Goal: Transaction & Acquisition: Obtain resource

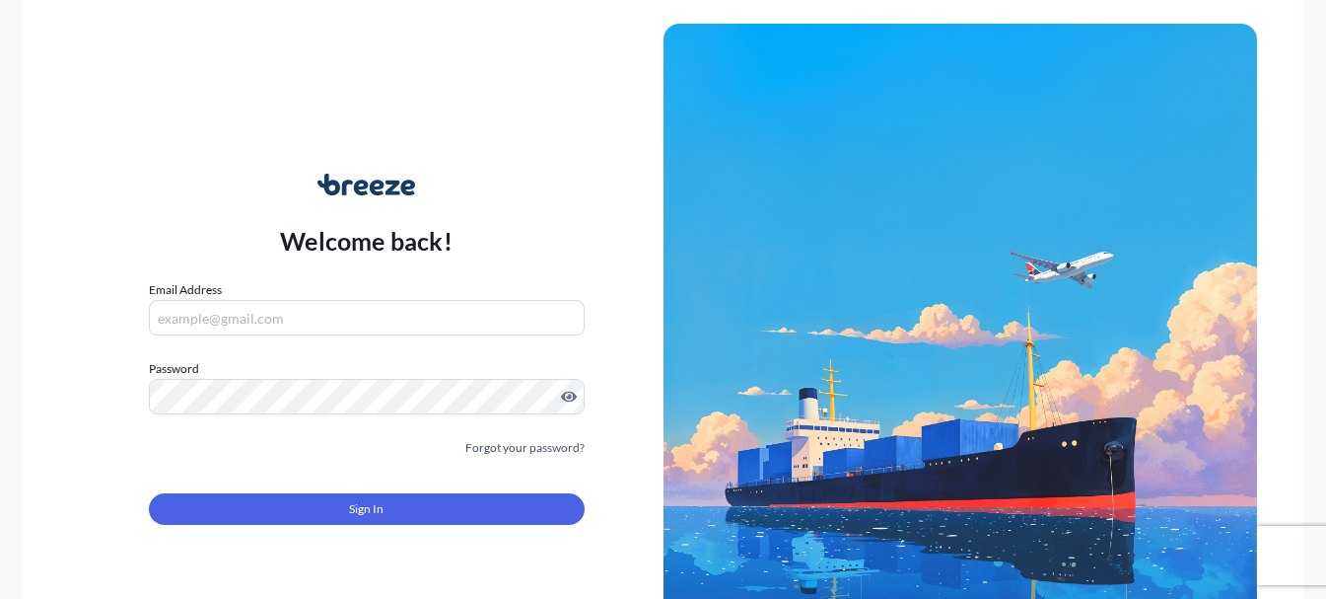
type input "[EMAIL_ADDRESS][DOMAIN_NAME]"
click at [340, 510] on button "Sign In" at bounding box center [367, 509] width 436 height 32
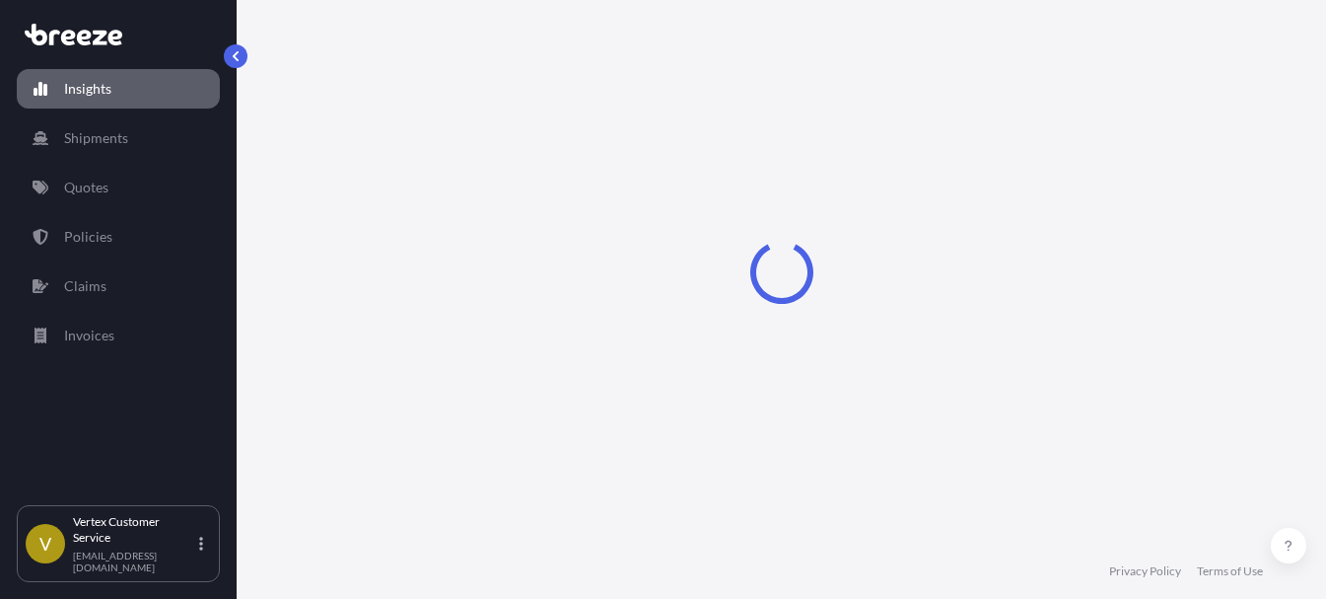
select select "2025"
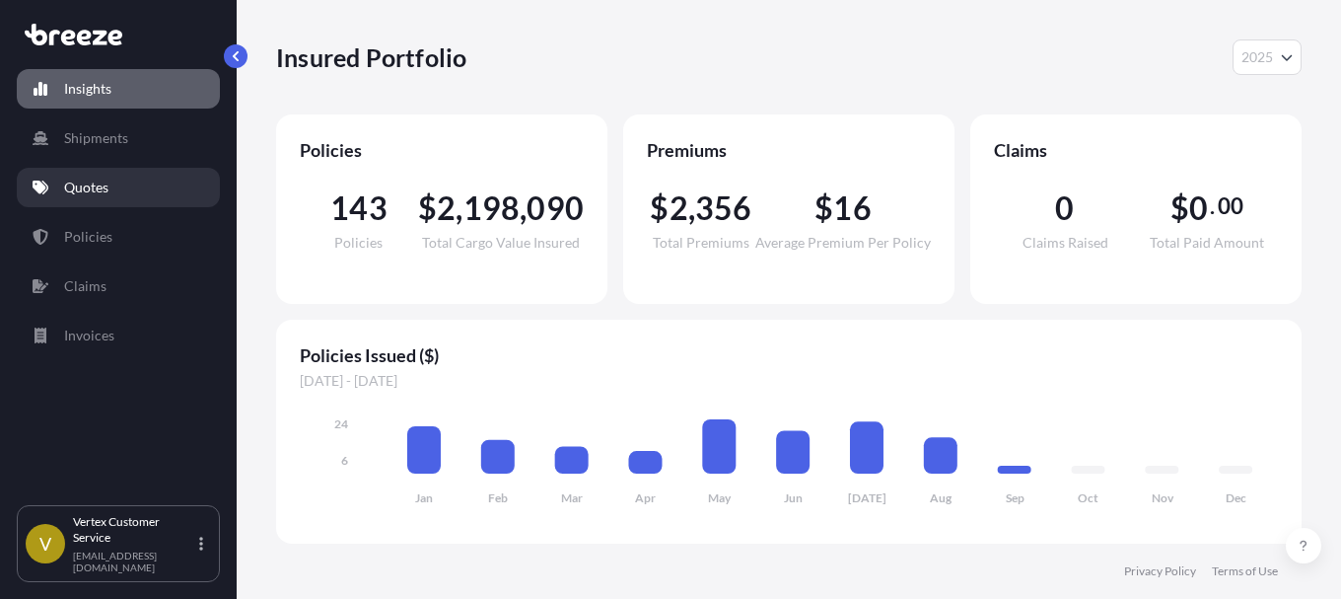
click at [80, 178] on p "Quotes" at bounding box center [86, 187] width 44 height 20
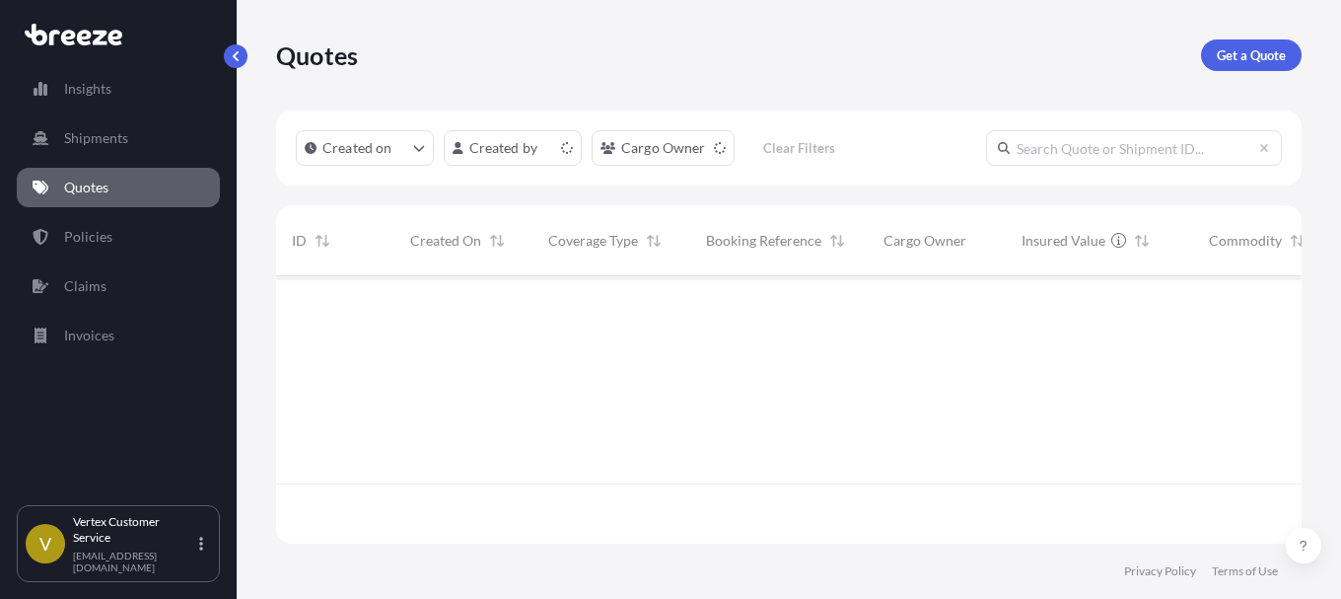
scroll to position [263, 1011]
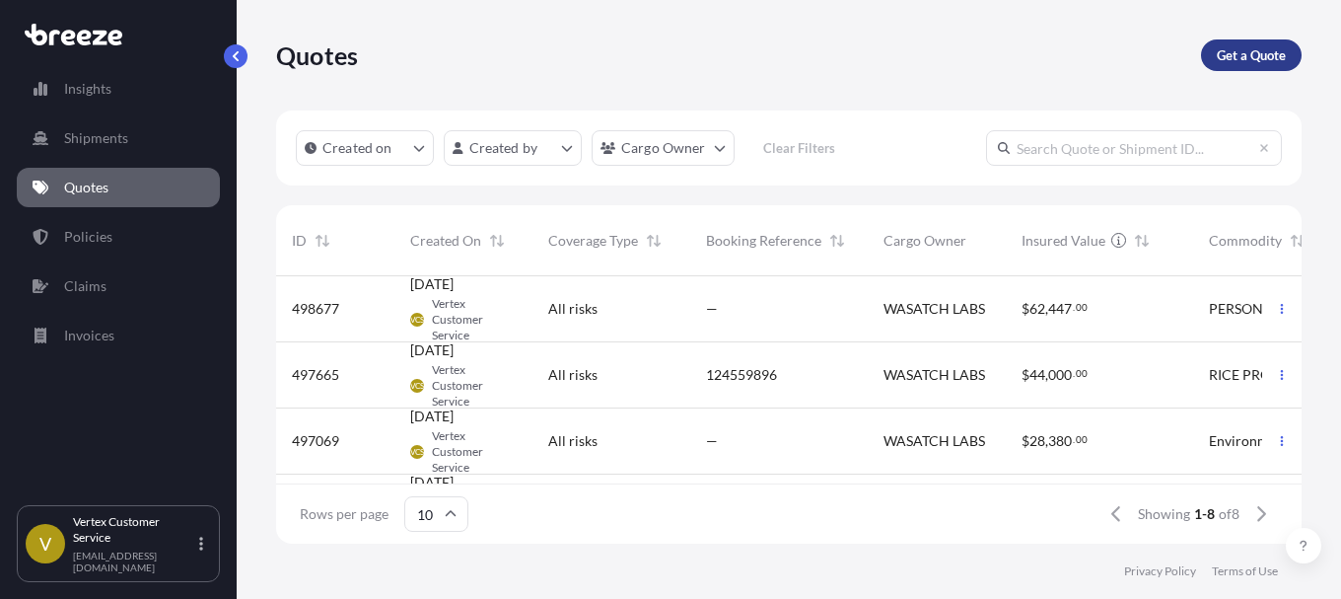
click at [1258, 59] on p "Get a Quote" at bounding box center [1251, 55] width 69 height 20
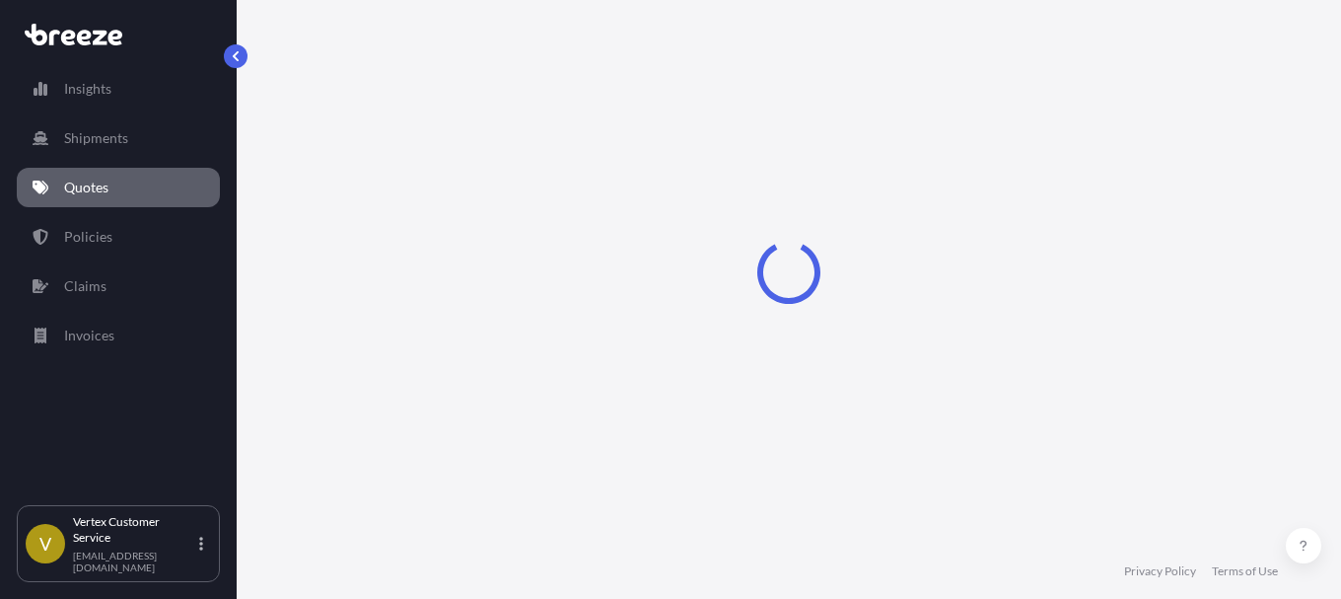
select select "Sea"
select select "1"
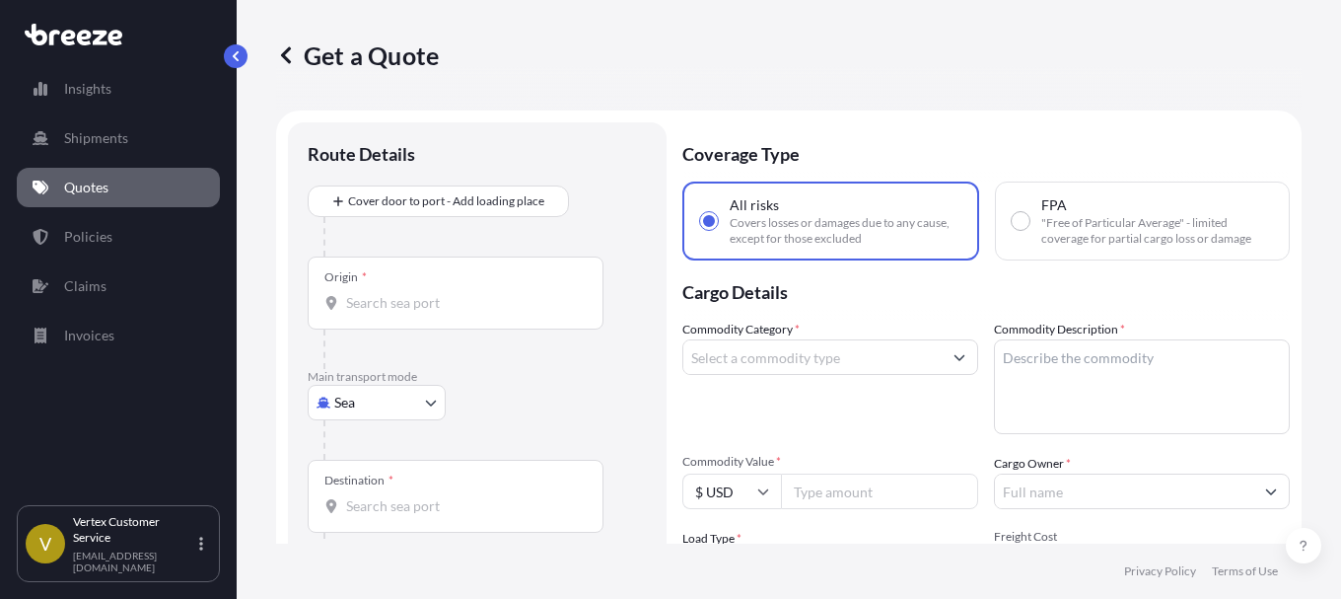
scroll to position [32, 0]
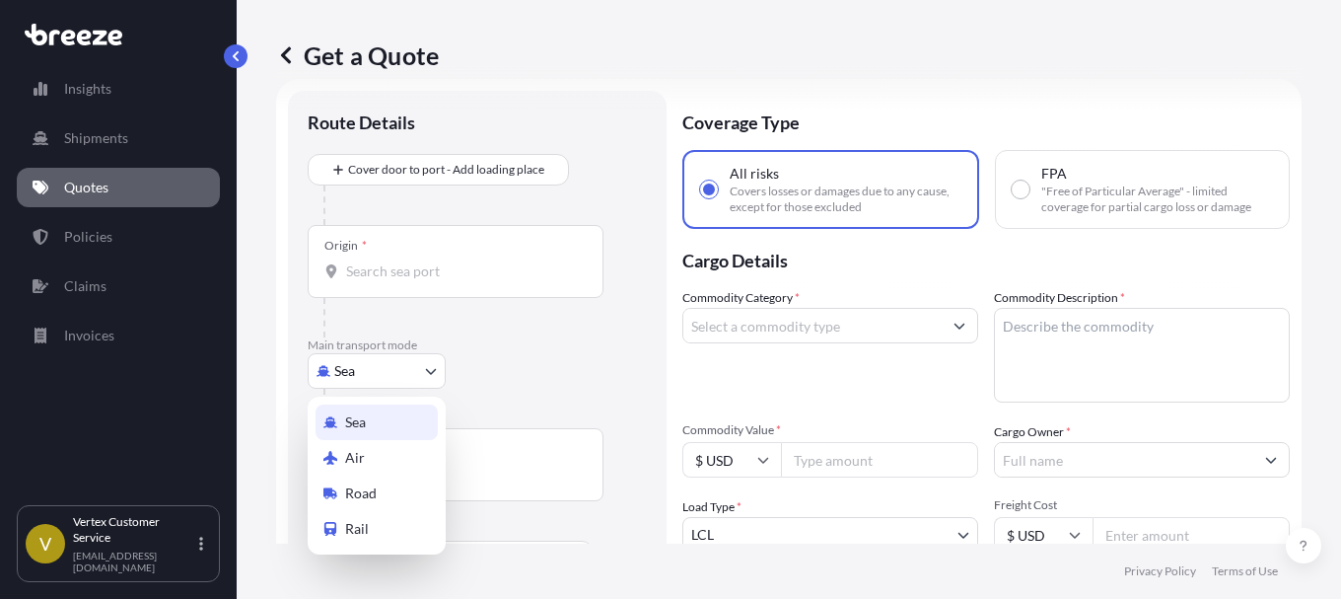
click at [436, 372] on body "Insights Shipments Quotes Policies Claims Invoices V Vertex Customer Service [E…" at bounding box center [670, 299] width 1341 height 599
click at [352, 496] on span "Road" at bounding box center [361, 493] width 32 height 20
select select "Road"
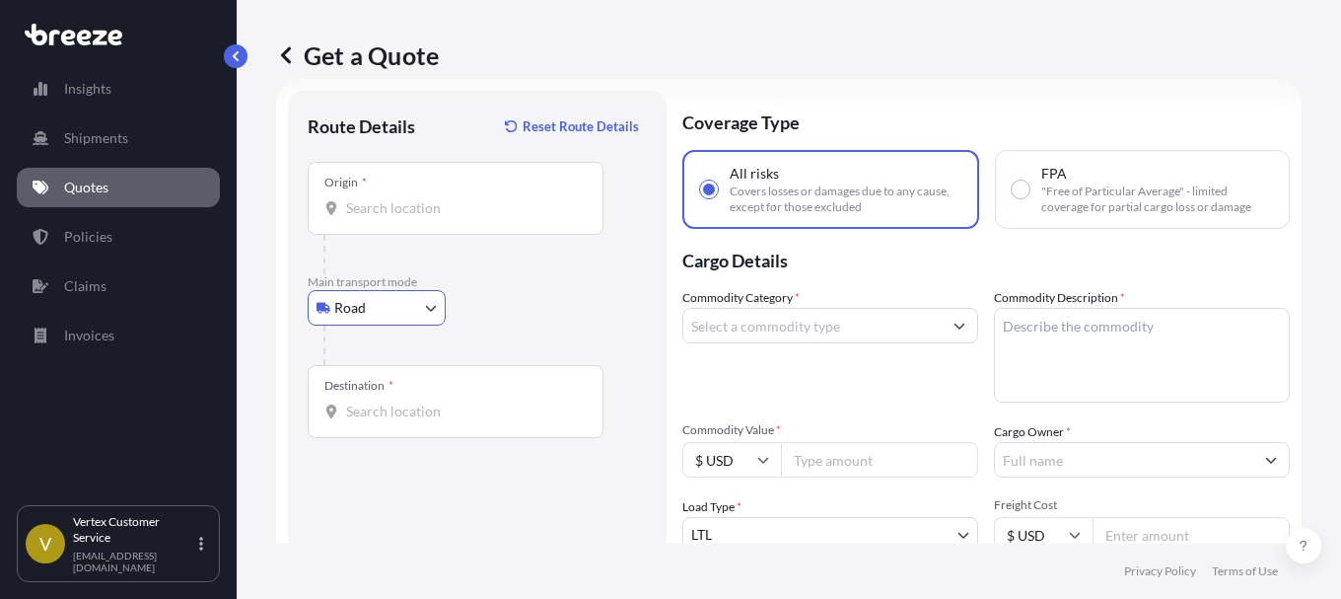
click at [404, 213] on input "Origin *" at bounding box center [462, 208] width 233 height 20
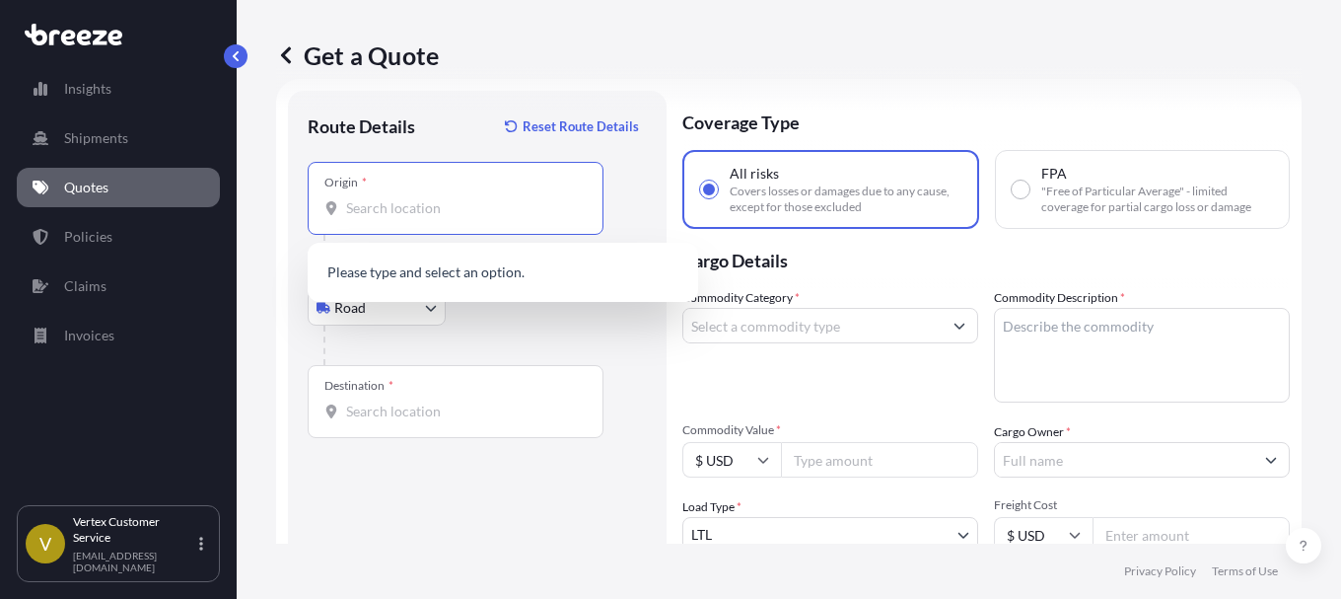
paste input "19007"
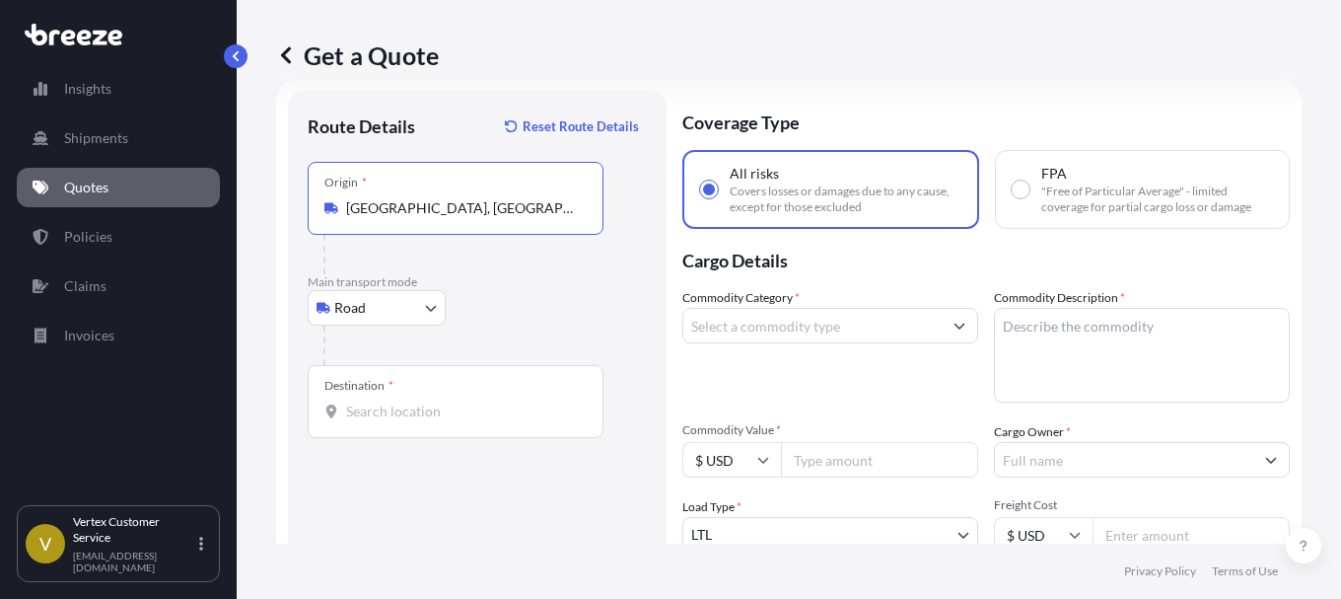
drag, startPoint x: 380, startPoint y: 212, endPoint x: 343, endPoint y: 211, distance: 36.5
click at [343, 211] on div "[GEOGRAPHIC_DATA], [GEOGRAPHIC_DATA]" at bounding box center [455, 208] width 262 height 20
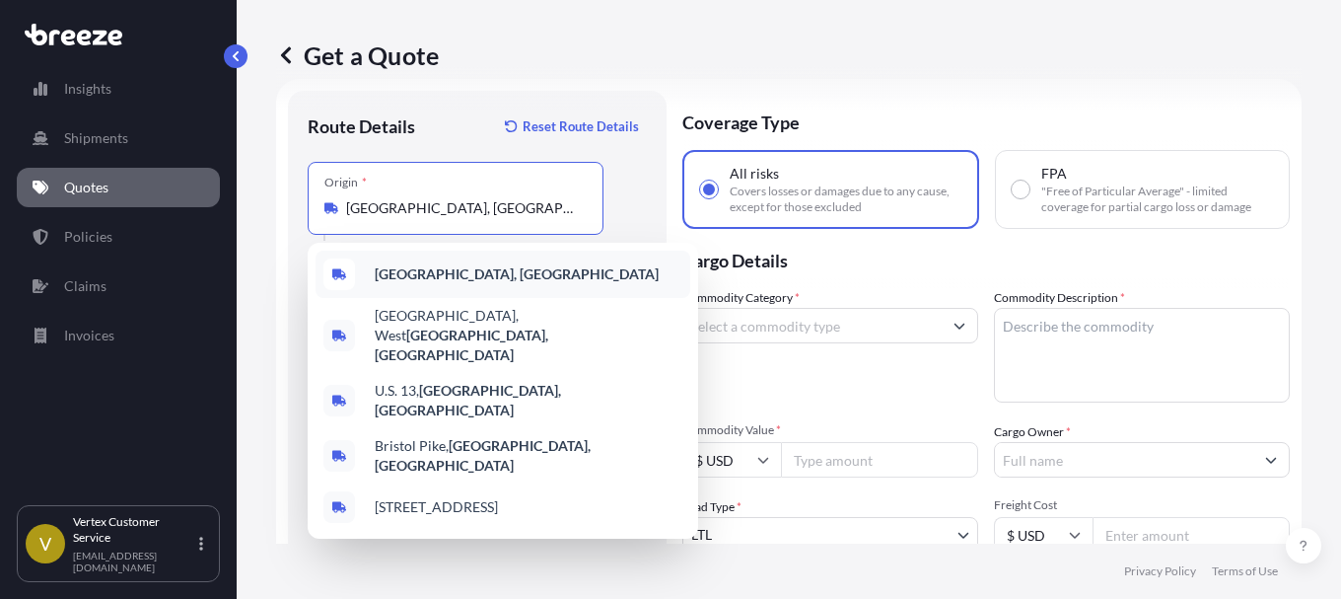
click at [461, 275] on b "[GEOGRAPHIC_DATA], [GEOGRAPHIC_DATA]" at bounding box center [517, 273] width 284 height 17
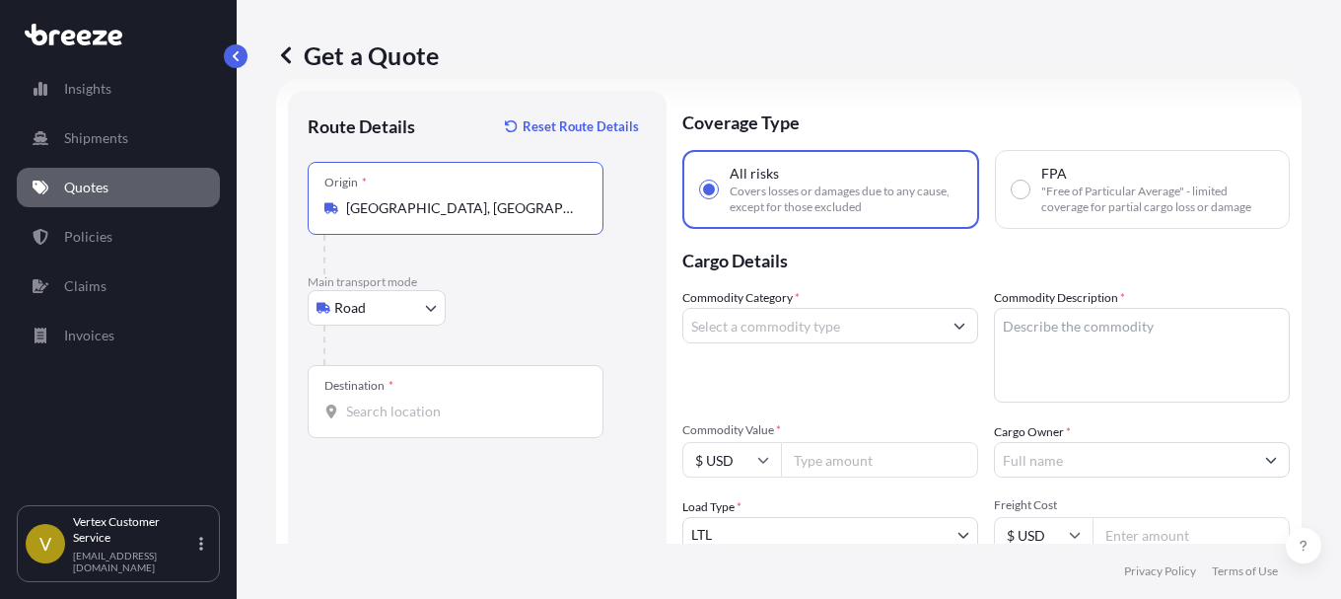
type input "[GEOGRAPHIC_DATA], [GEOGRAPHIC_DATA]"
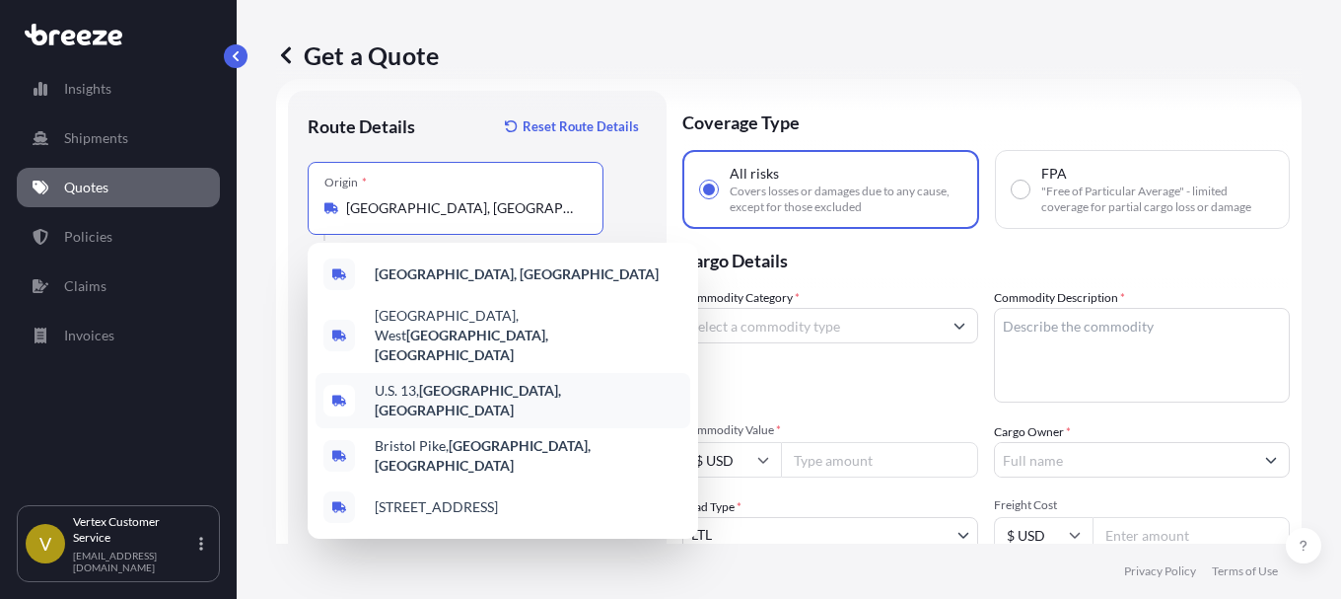
click at [261, 337] on div "Get a Quote Route Details Reset Route Details Place of loading Road Road Rail O…" at bounding box center [789, 271] width 1104 height 543
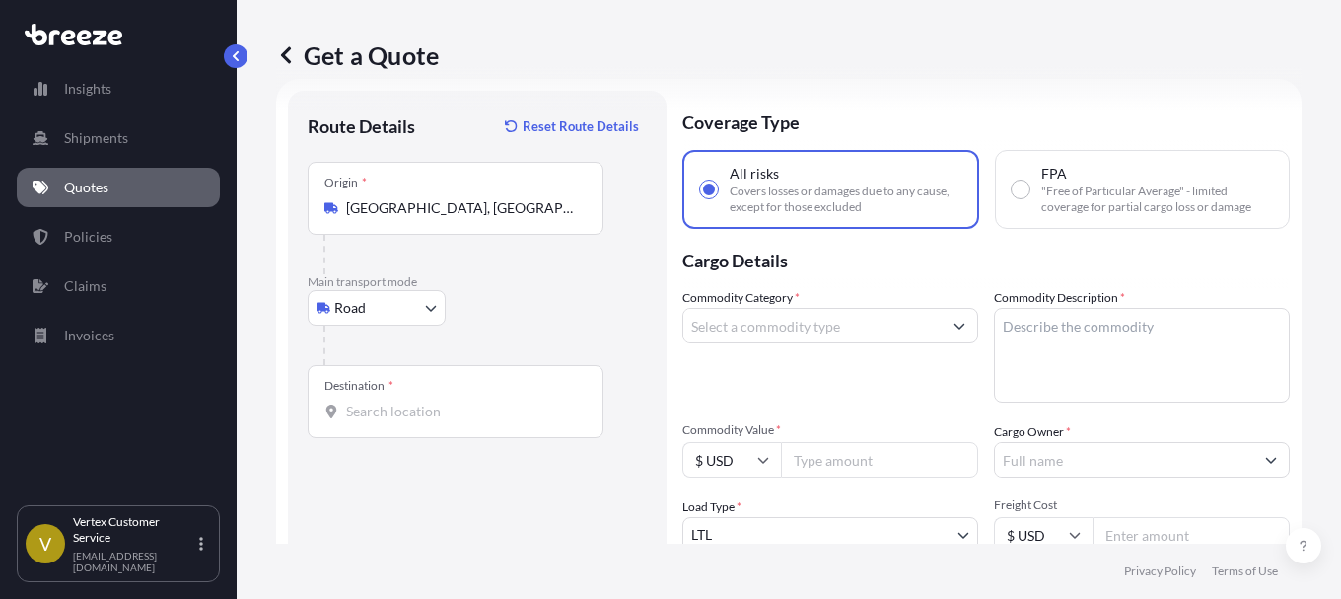
click at [402, 414] on input "Destination *" at bounding box center [462, 411] width 233 height 20
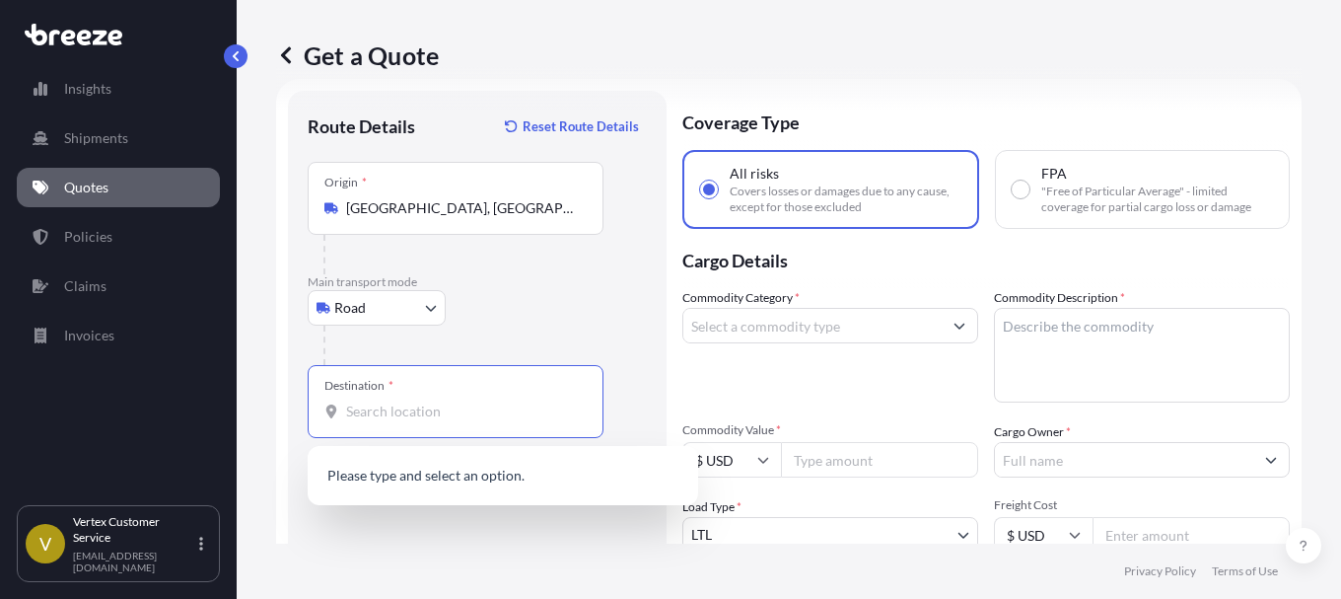
paste input "84020"
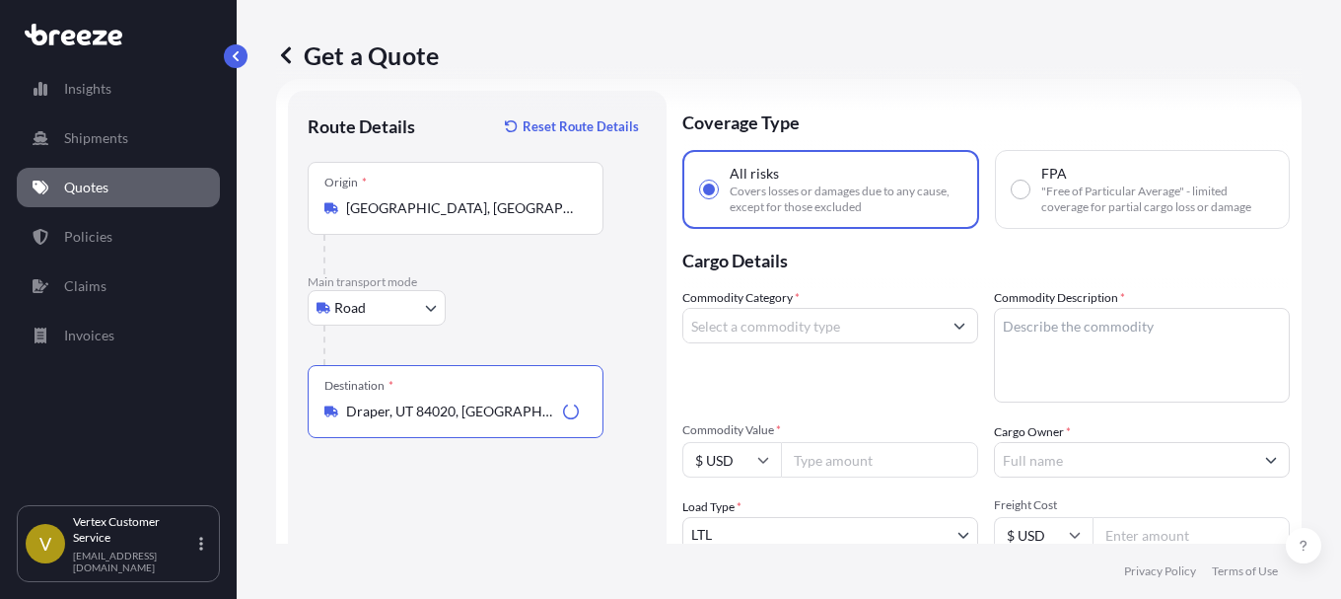
type input "Draper, UT 84020, [GEOGRAPHIC_DATA]"
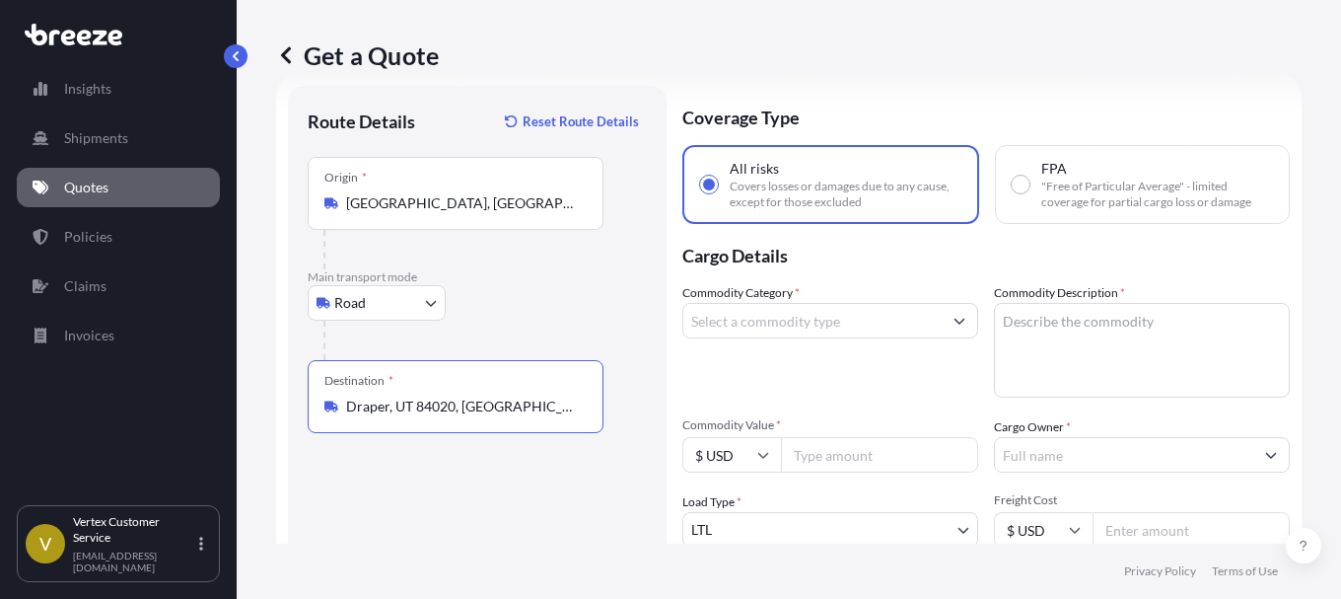
scroll to position [29, 0]
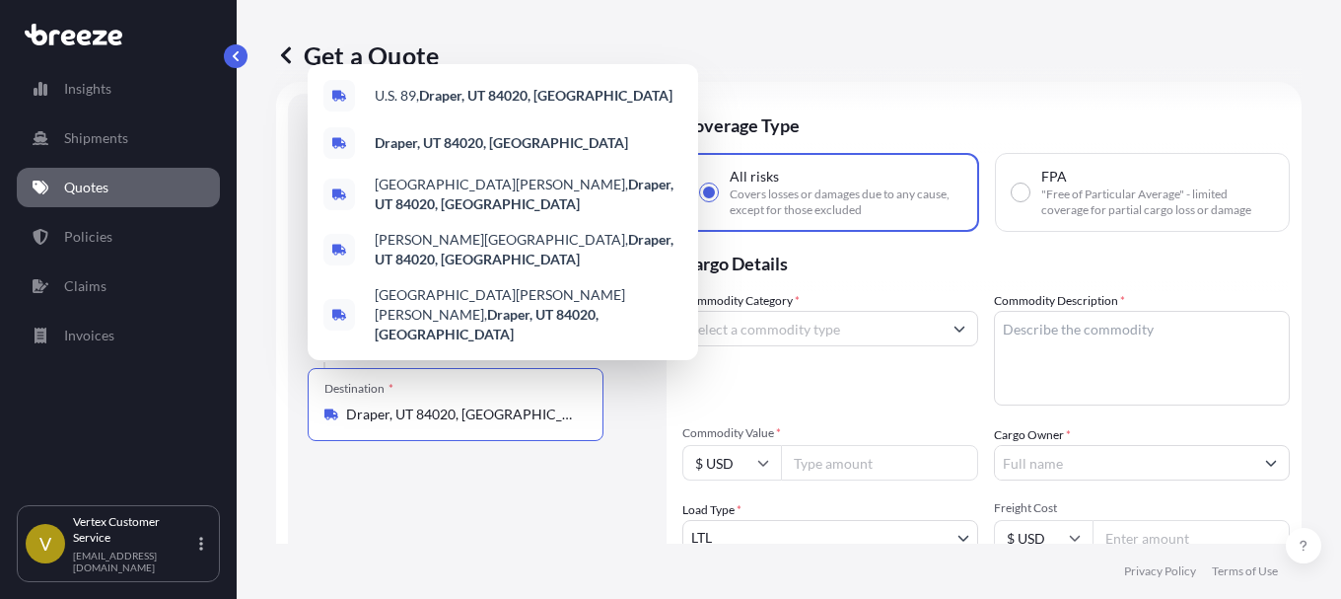
click at [433, 492] on div "Route Details Reset Route Details Place of loading Road Road Rail Origin * [GEO…" at bounding box center [477, 446] width 339 height 667
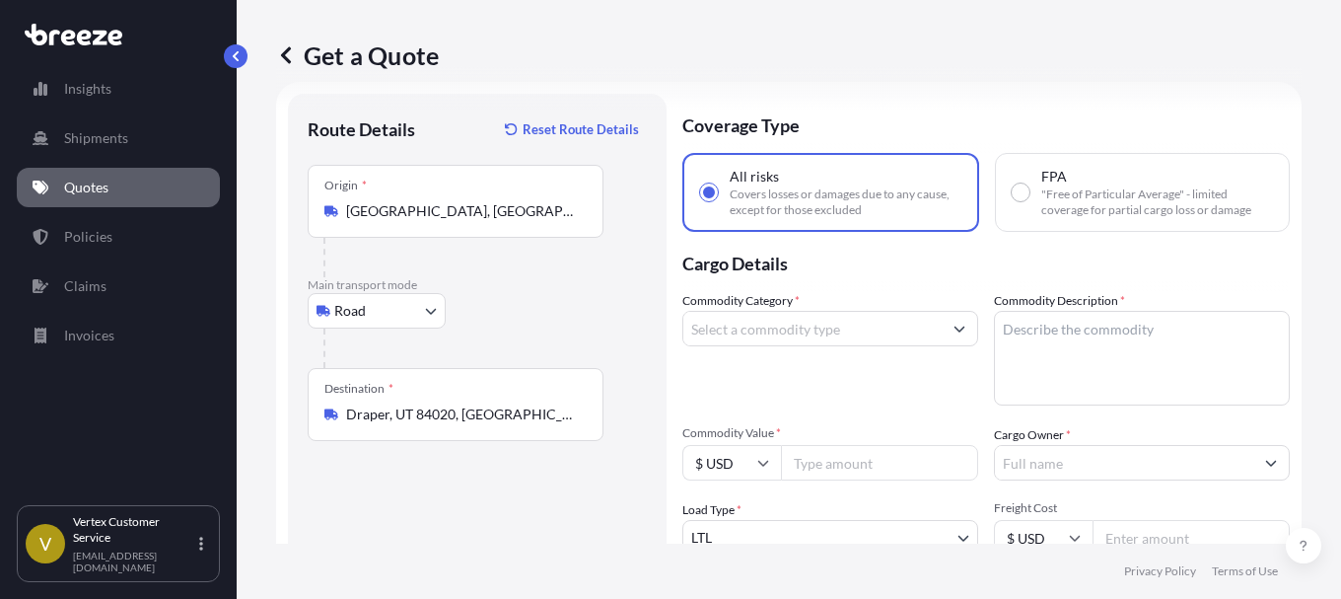
click at [953, 324] on button "Show suggestions" at bounding box center [959, 328] width 35 height 35
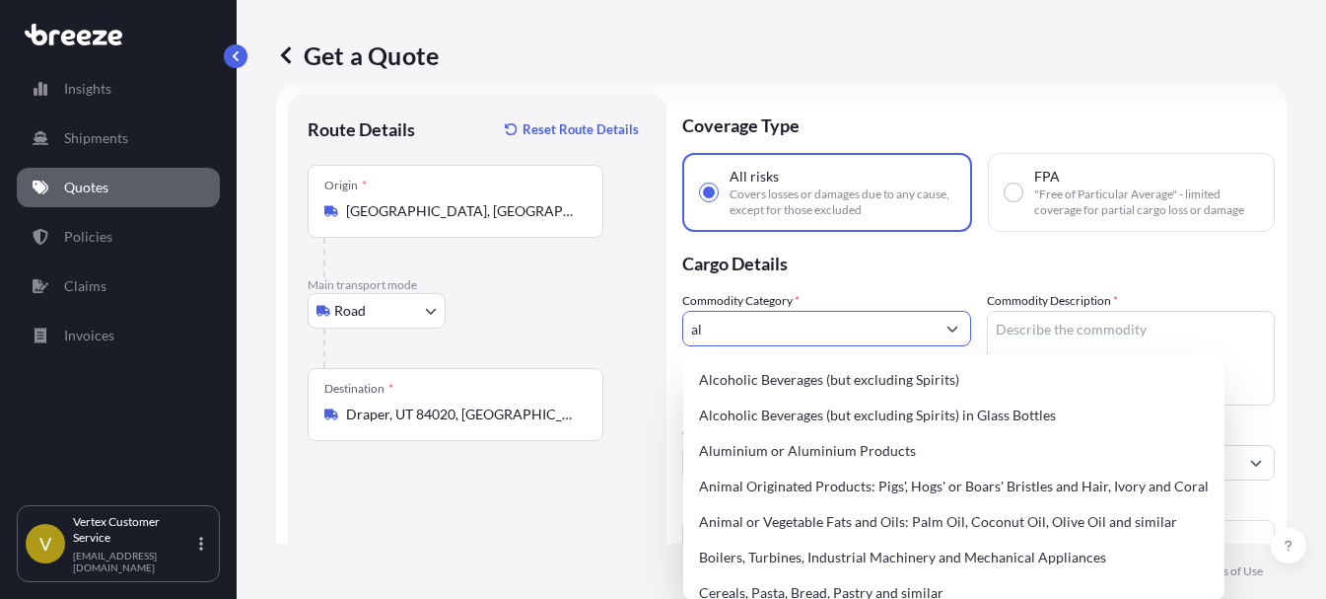
type input "a"
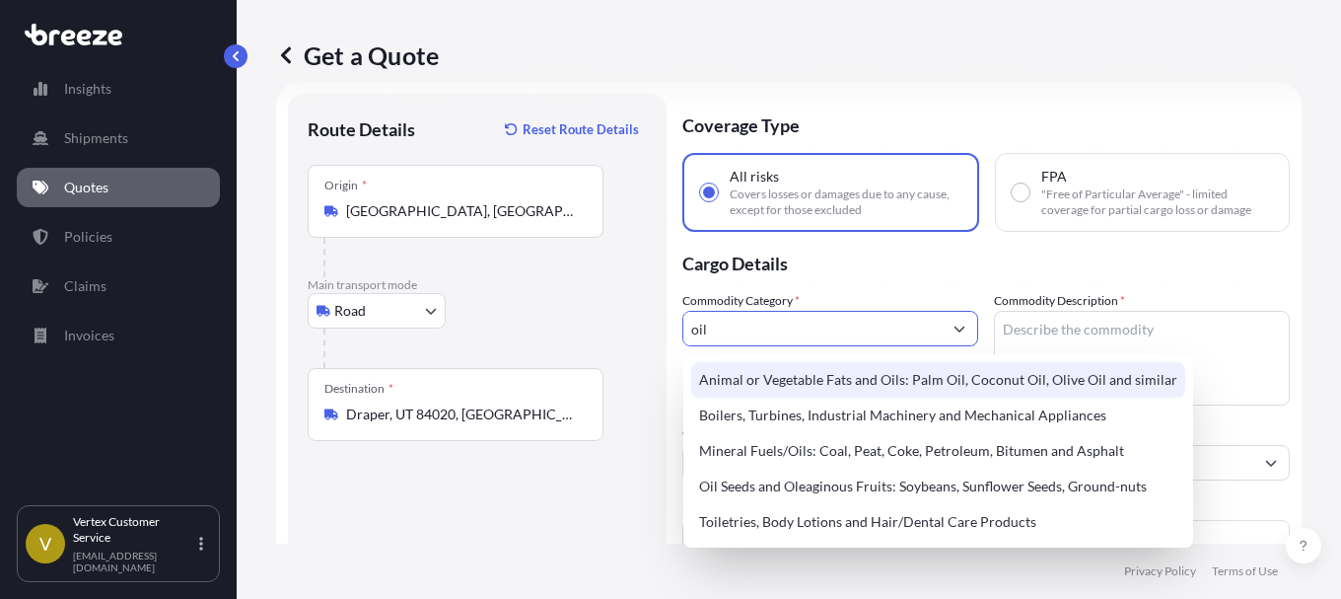
click at [915, 389] on div "Animal or Vegetable Fats and Oils: Palm Oil, Coconut Oil, Olive Oil and similar" at bounding box center [938, 379] width 494 height 35
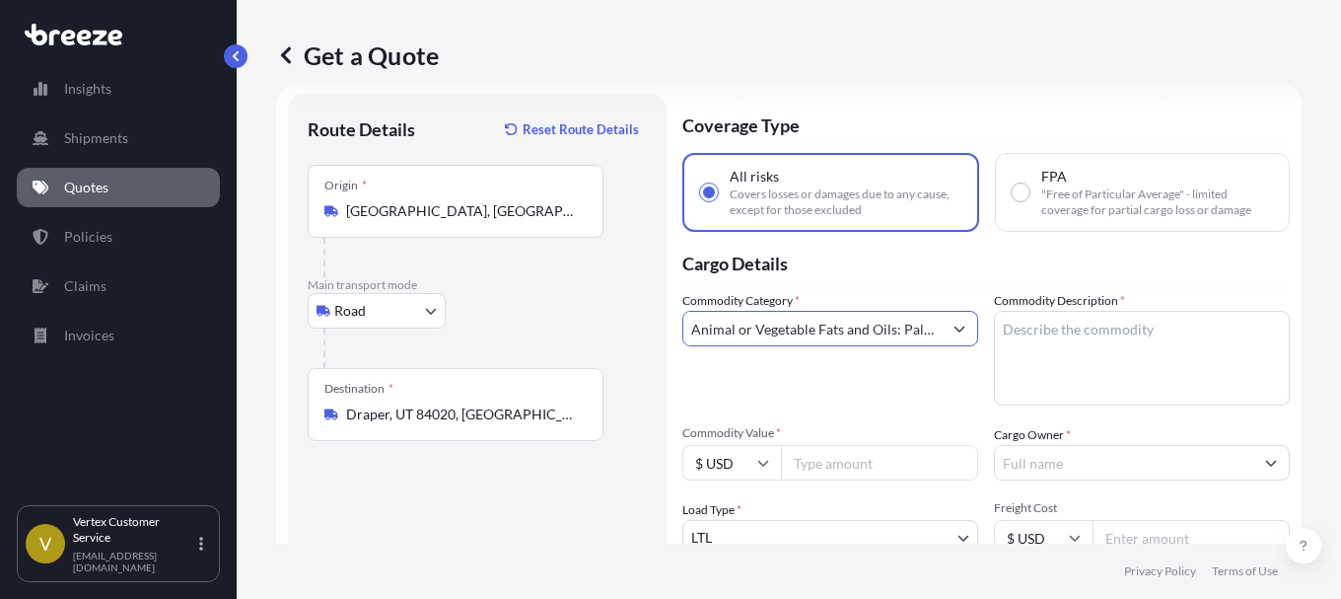
type input "Animal or Vegetable Fats and Oils: Palm Oil, Coconut Oil, Olive Oil and similar"
click at [1022, 331] on textarea "Commodity Description *" at bounding box center [1142, 358] width 296 height 95
click at [1050, 328] on textarea "Commodity Description *" at bounding box center [1142, 358] width 296 height 95
paste textarea "SWEET ALMOND OIL NF 24 REFINED"
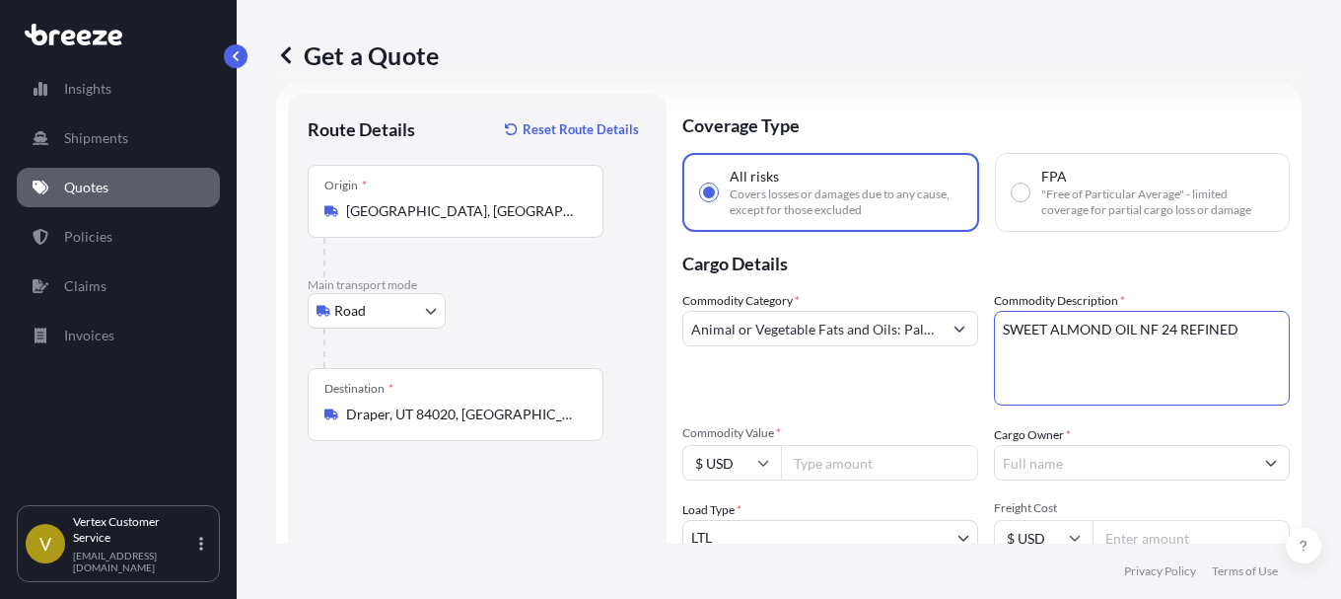
click at [1006, 328] on textarea "SWEET ALMOND OIL NF 24 REFINED" at bounding box center [1142, 358] width 296 height 95
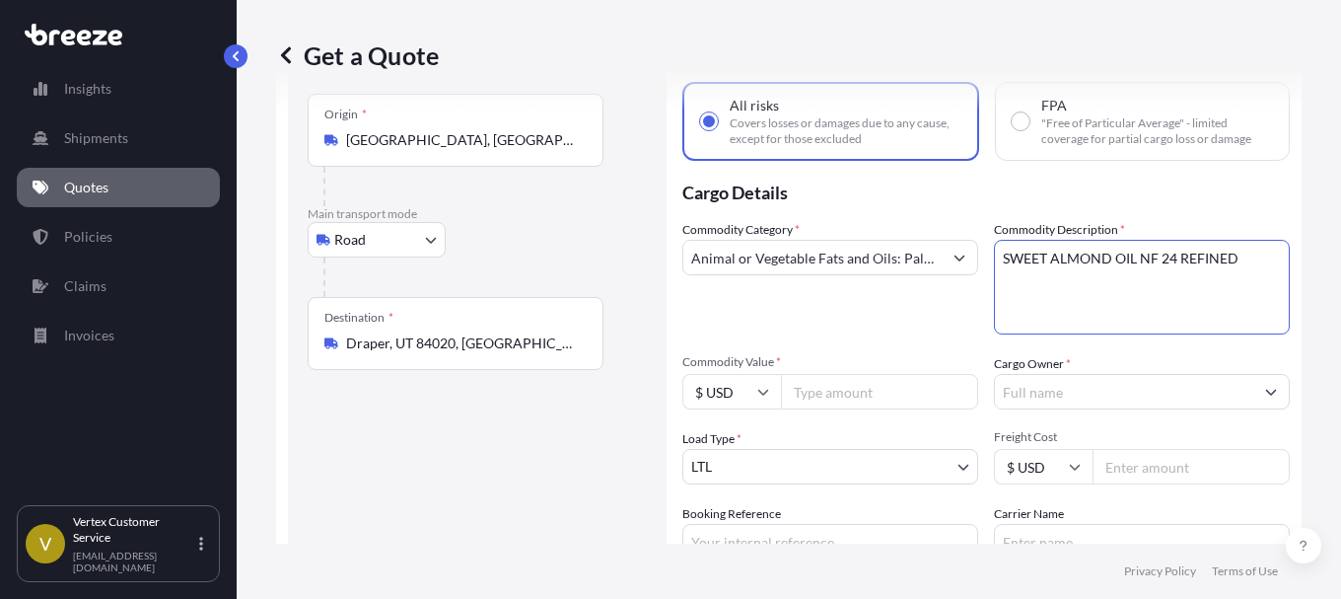
scroll to position [194, 0]
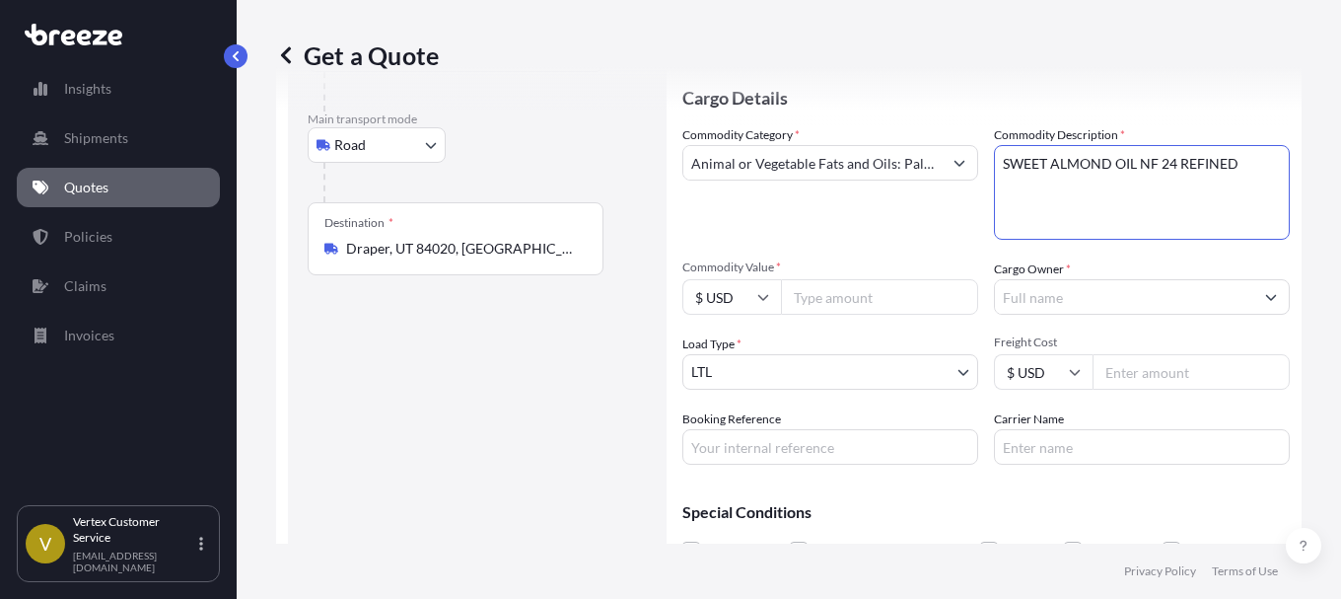
type textarea "SWEET ALMOND OIL NF 24 REFINED"
click at [1260, 294] on form "Route Details Reset Route Details Place of loading Road Road Rail Origin * [GEO…" at bounding box center [788, 281] width 1025 height 730
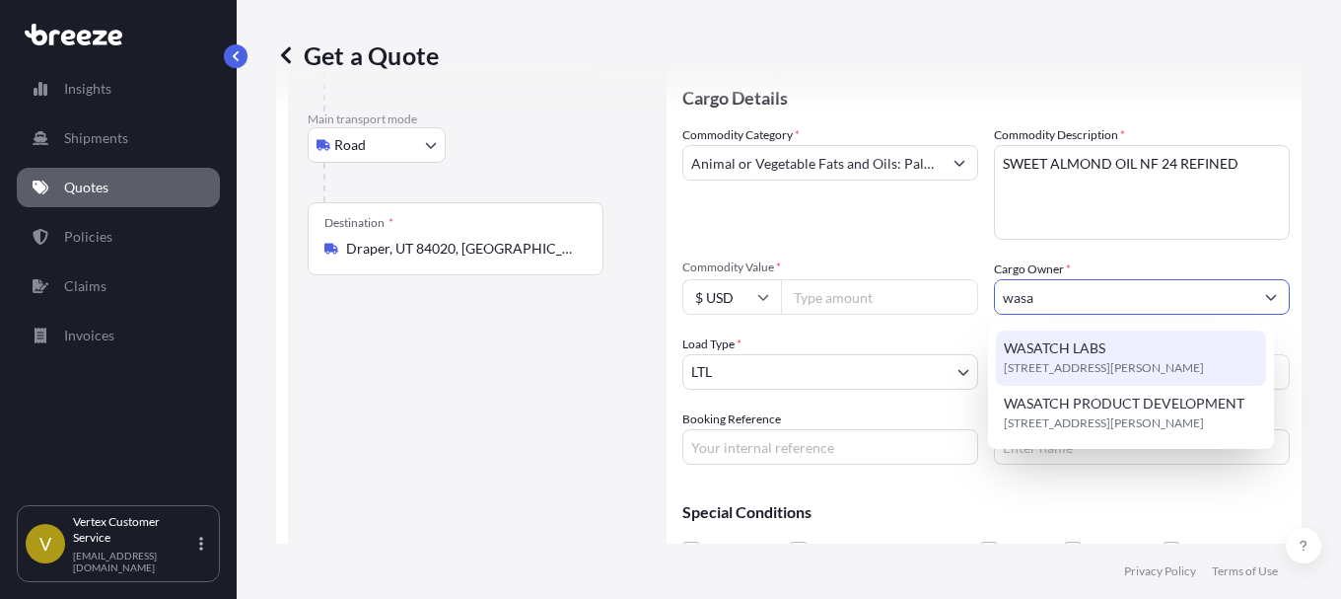
click at [1121, 358] on span "[STREET_ADDRESS][PERSON_NAME]" at bounding box center [1104, 368] width 200 height 20
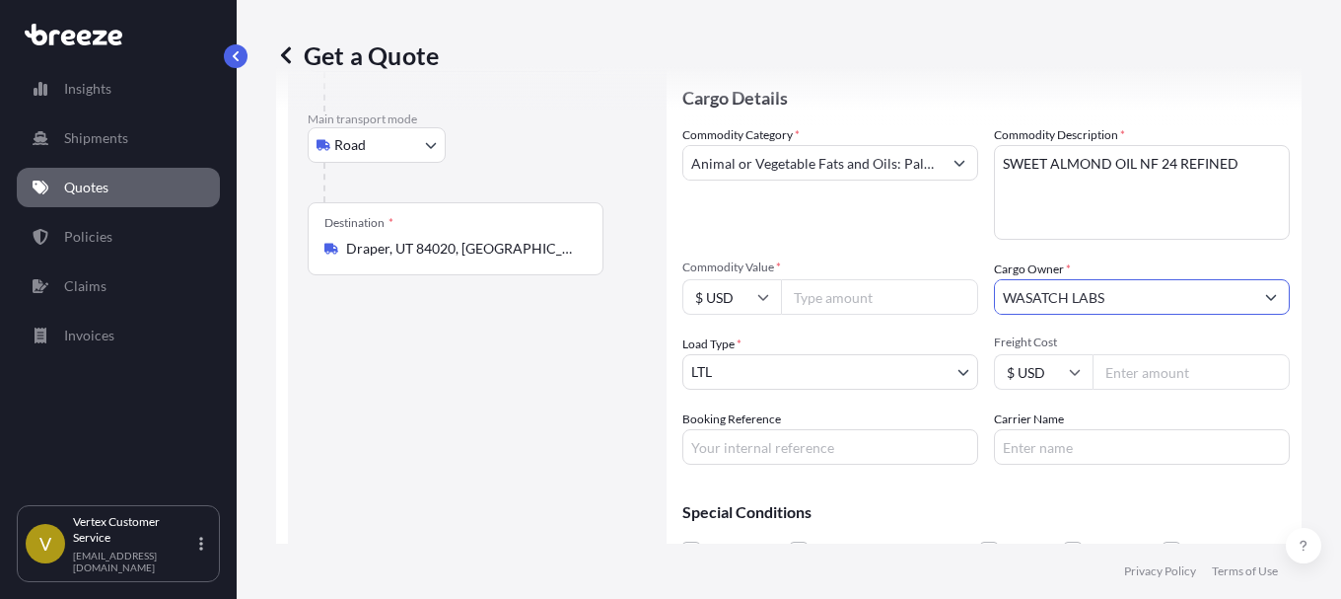
type input "WASATCH LABS"
click at [806, 293] on input "Commodity Value *" at bounding box center [879, 296] width 197 height 35
type input "2264"
click at [605, 370] on div "Route Details Reset Route Details Place of loading Road Road Rail Origin * [GEO…" at bounding box center [477, 281] width 339 height 667
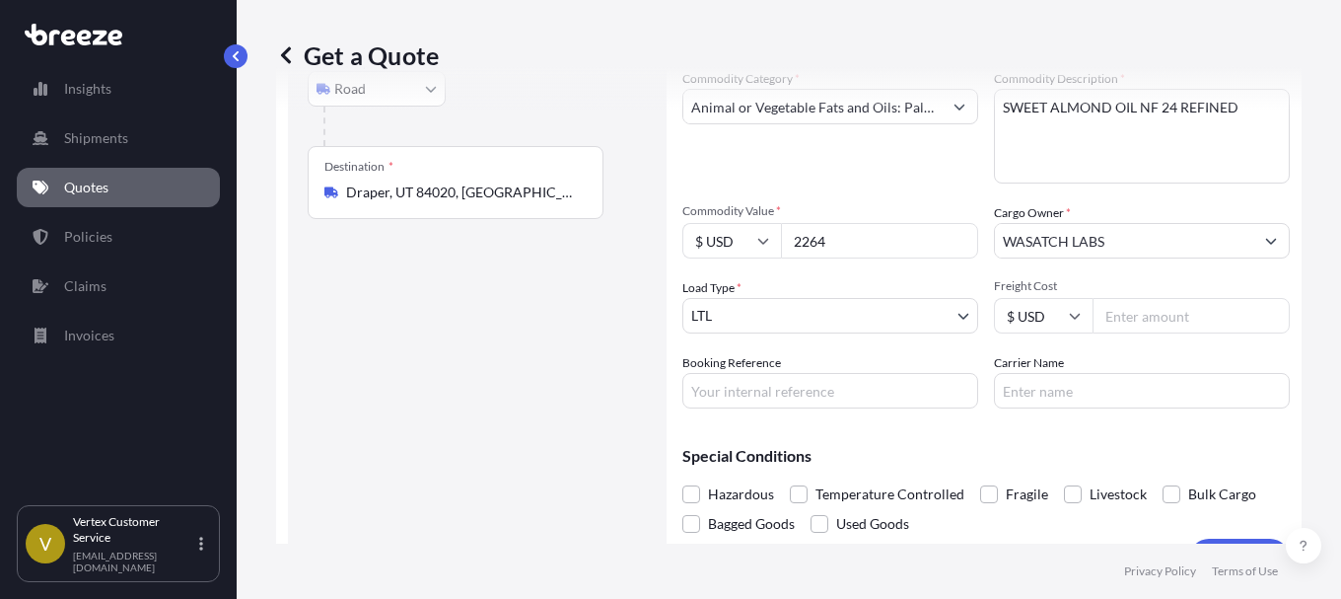
scroll to position [297, 0]
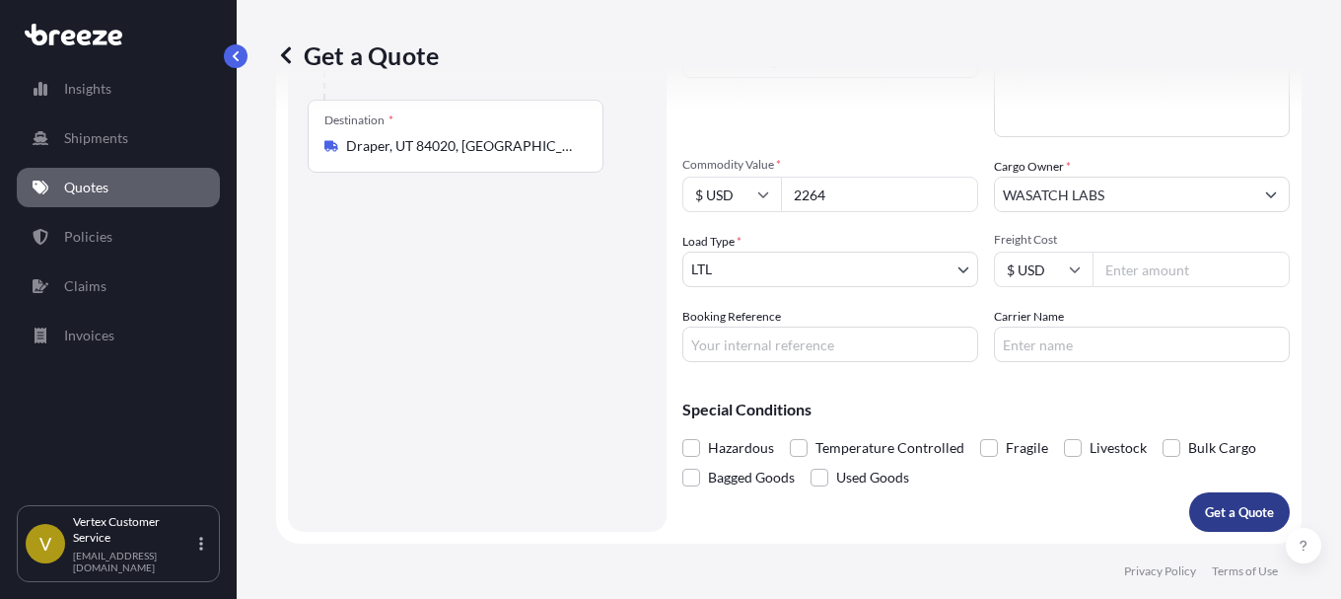
click at [1242, 511] on p "Get a Quote" at bounding box center [1239, 512] width 69 height 20
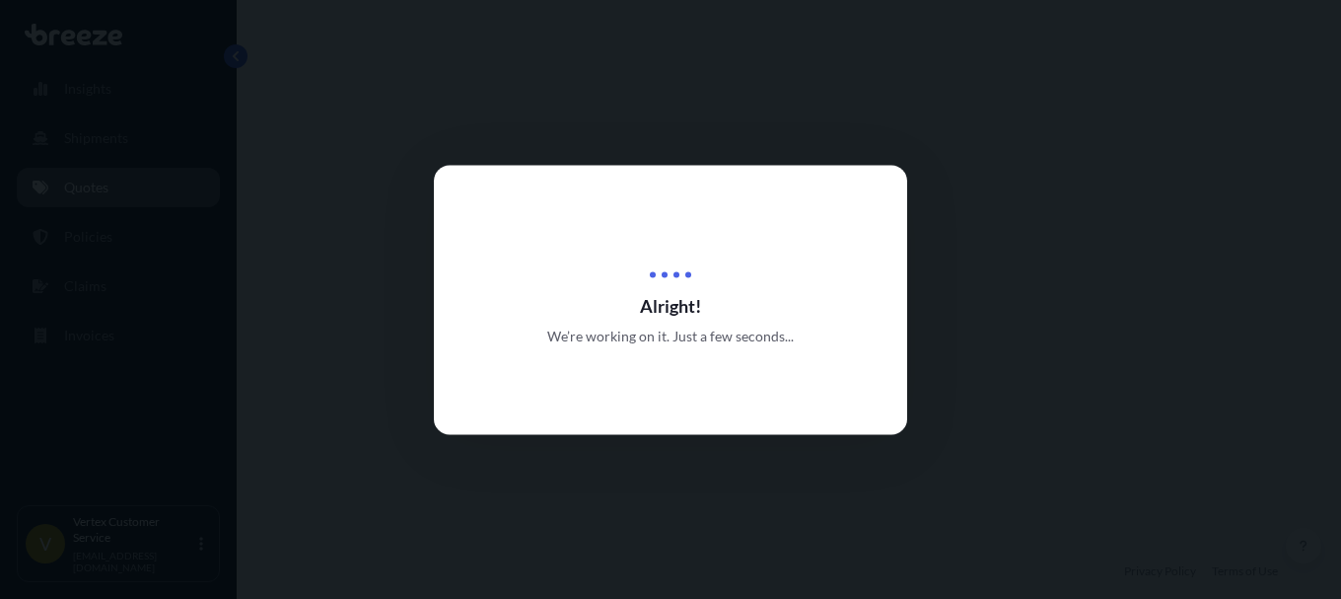
select select "Road"
select select "1"
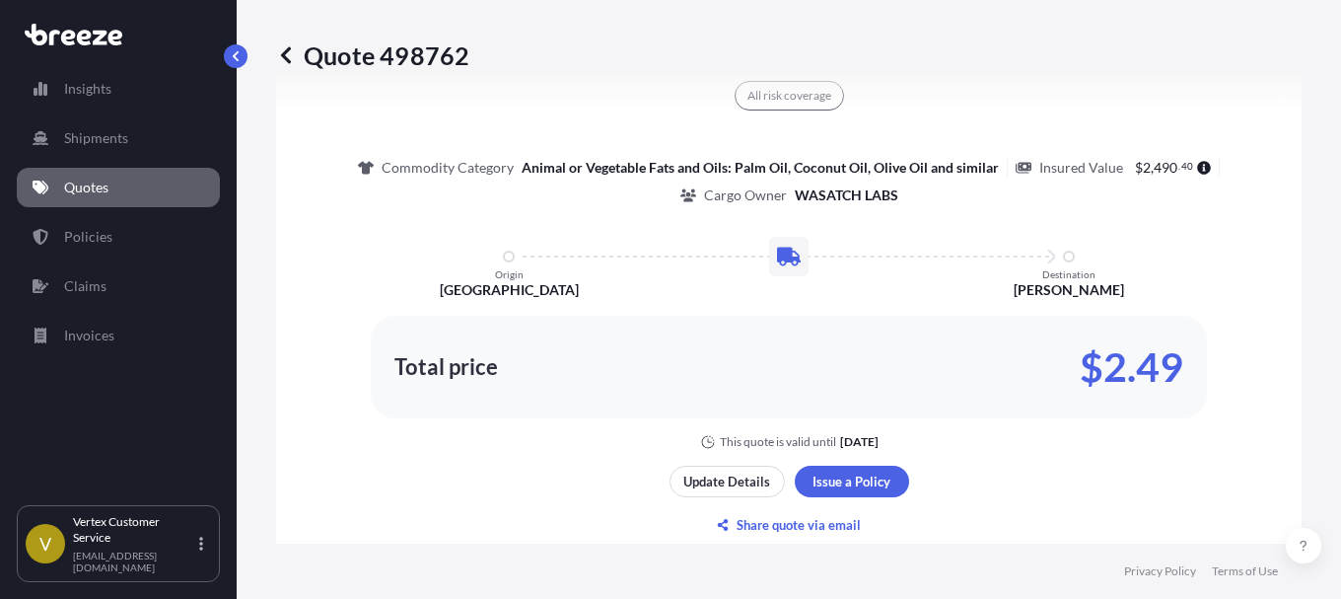
scroll to position [919, 0]
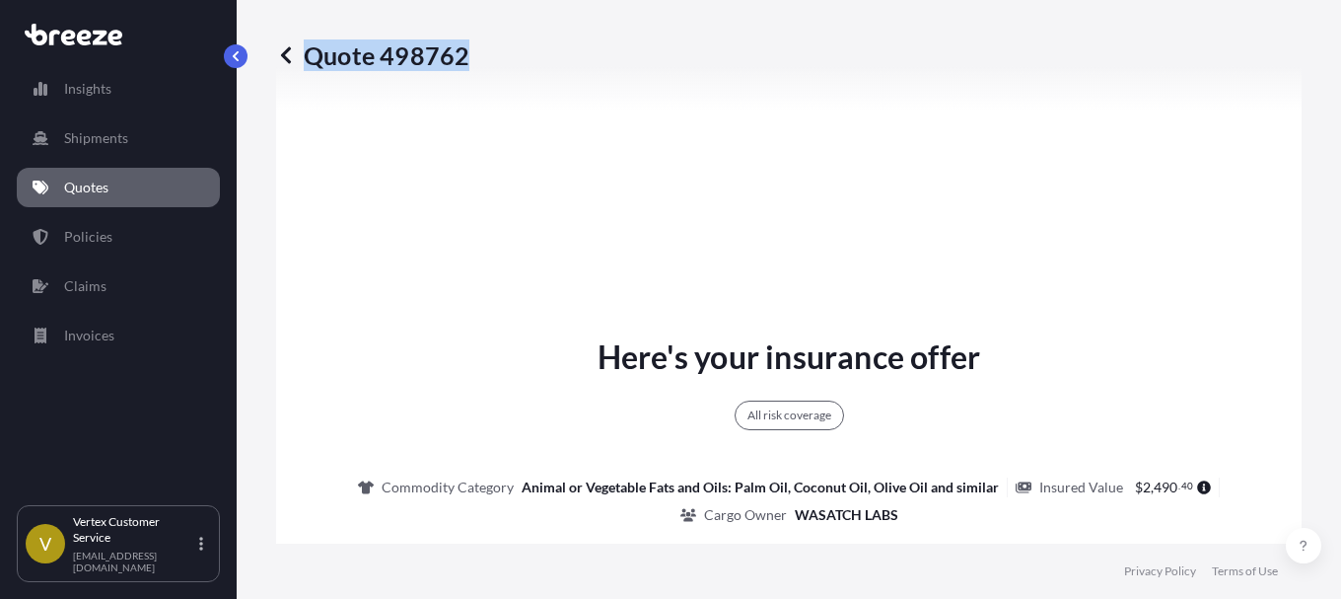
drag, startPoint x: 482, startPoint y: 54, endPoint x: 464, endPoint y: 55, distance: 17.8
click at [464, 55] on div "Quote 498762" at bounding box center [788, 55] width 1025 height 32
copy p "Quote 498762"
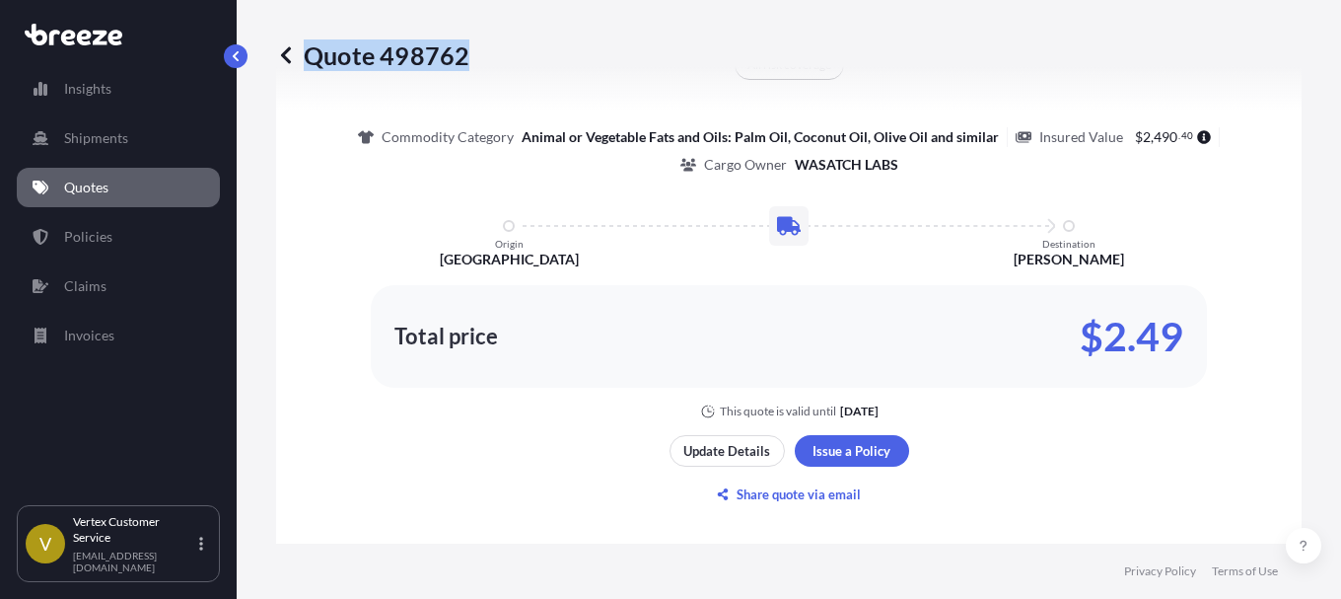
scroll to position [1300, 0]
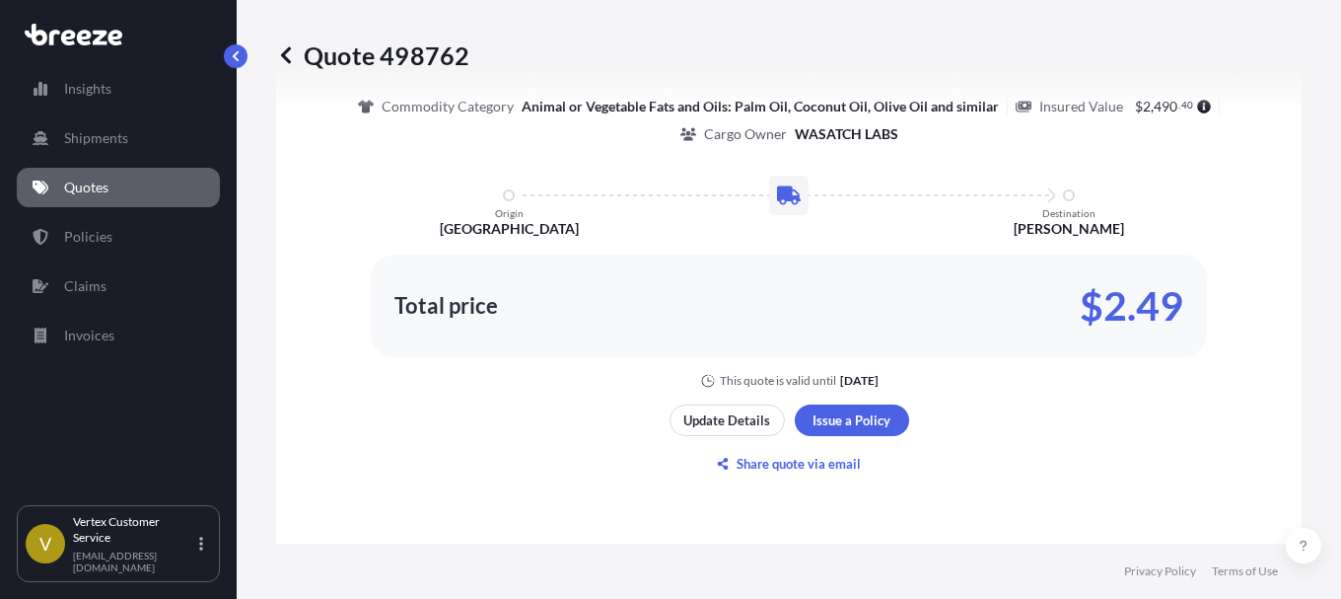
drag, startPoint x: 203, startPoint y: 549, endPoint x: 579, endPoint y: 21, distance: 648.4
click at [203, 548] on div "Vertex Customer Service [EMAIL_ADDRESS][DOMAIN_NAME]" at bounding box center [142, 543] width 138 height 59
